Goal: Check status

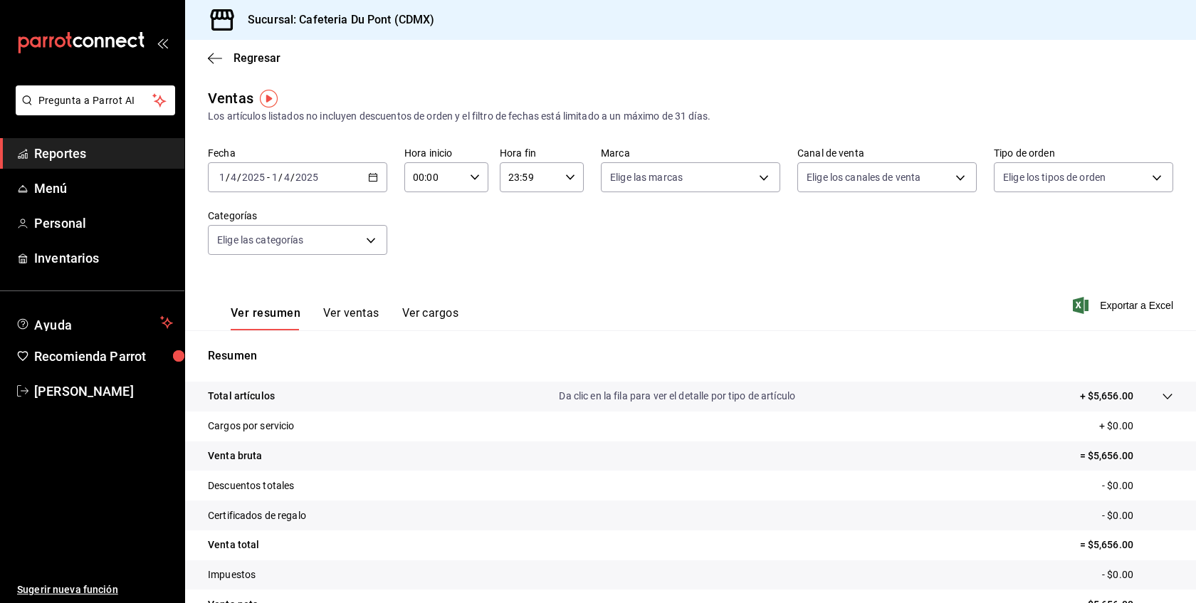
click at [61, 149] on span "Reportes" at bounding box center [103, 153] width 139 height 19
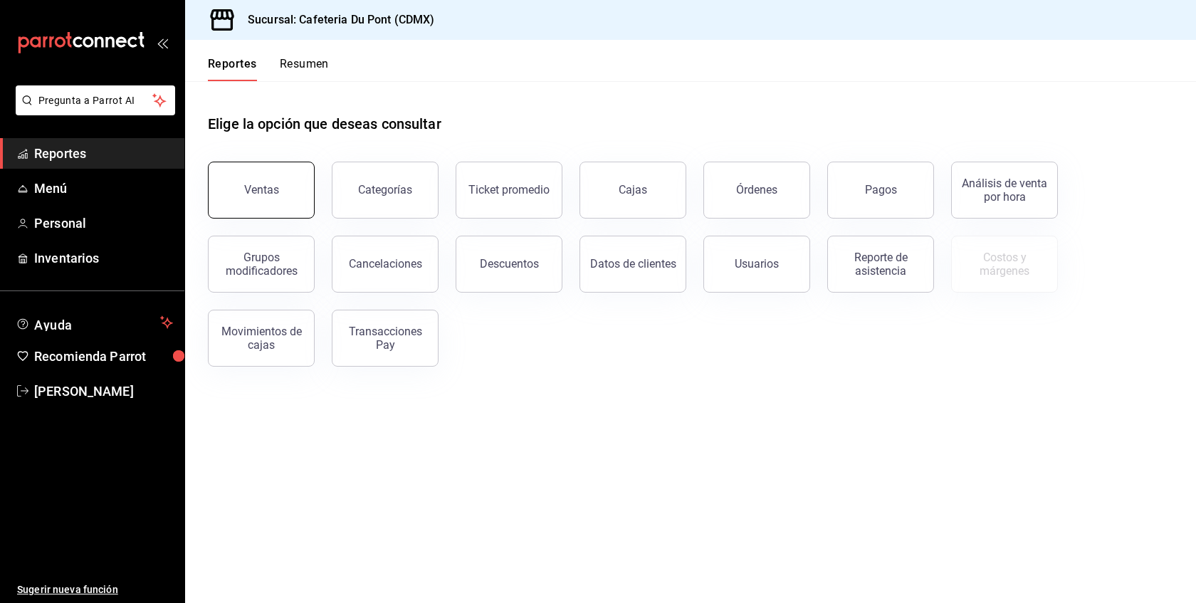
click at [257, 206] on button "Ventas" at bounding box center [261, 190] width 107 height 57
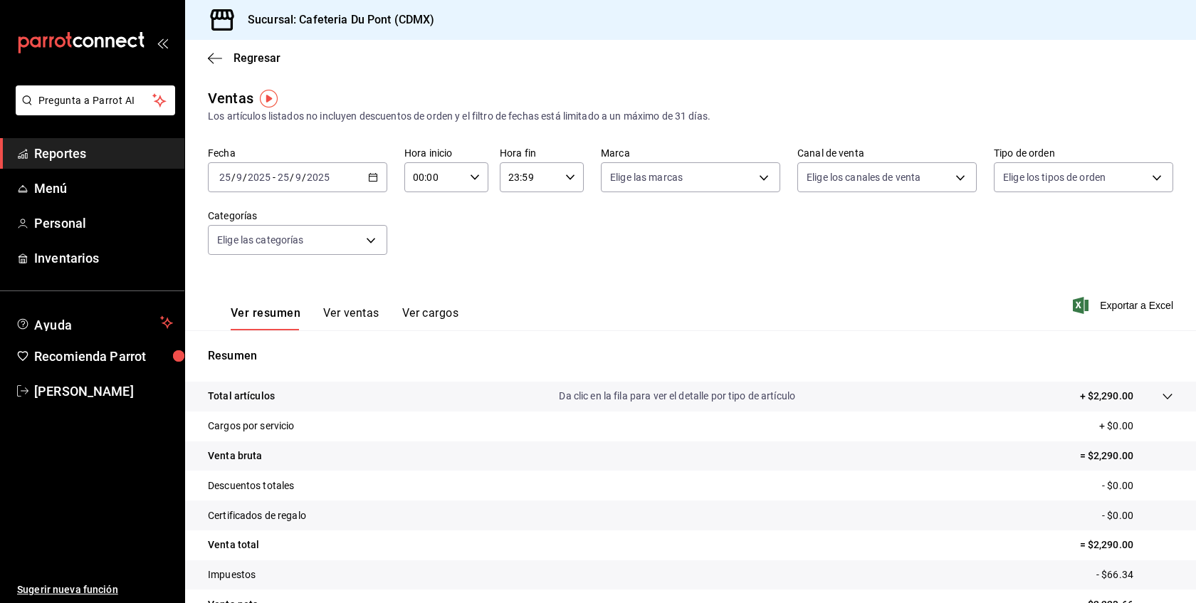
click at [325, 316] on button "Ver ventas" at bounding box center [351, 318] width 56 height 24
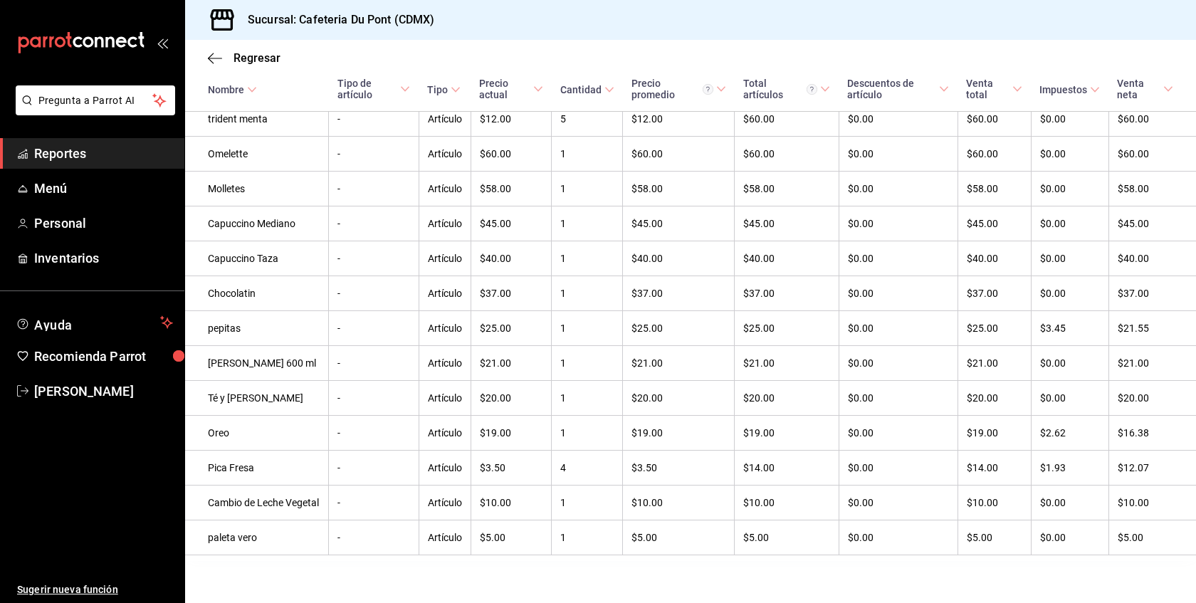
scroll to position [708, 0]
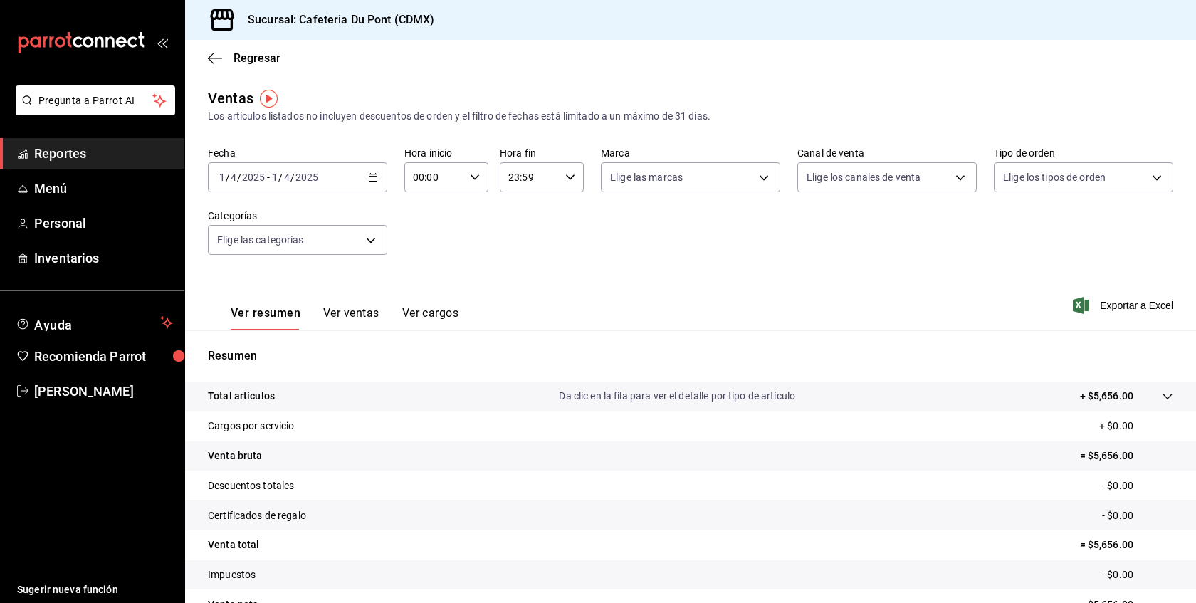
click at [339, 189] on div "[DATE] [DATE] - [DATE] [DATE]" at bounding box center [297, 177] width 179 height 30
click at [283, 218] on span "Hoy" at bounding box center [275, 220] width 110 height 15
